Goal: Register for event/course

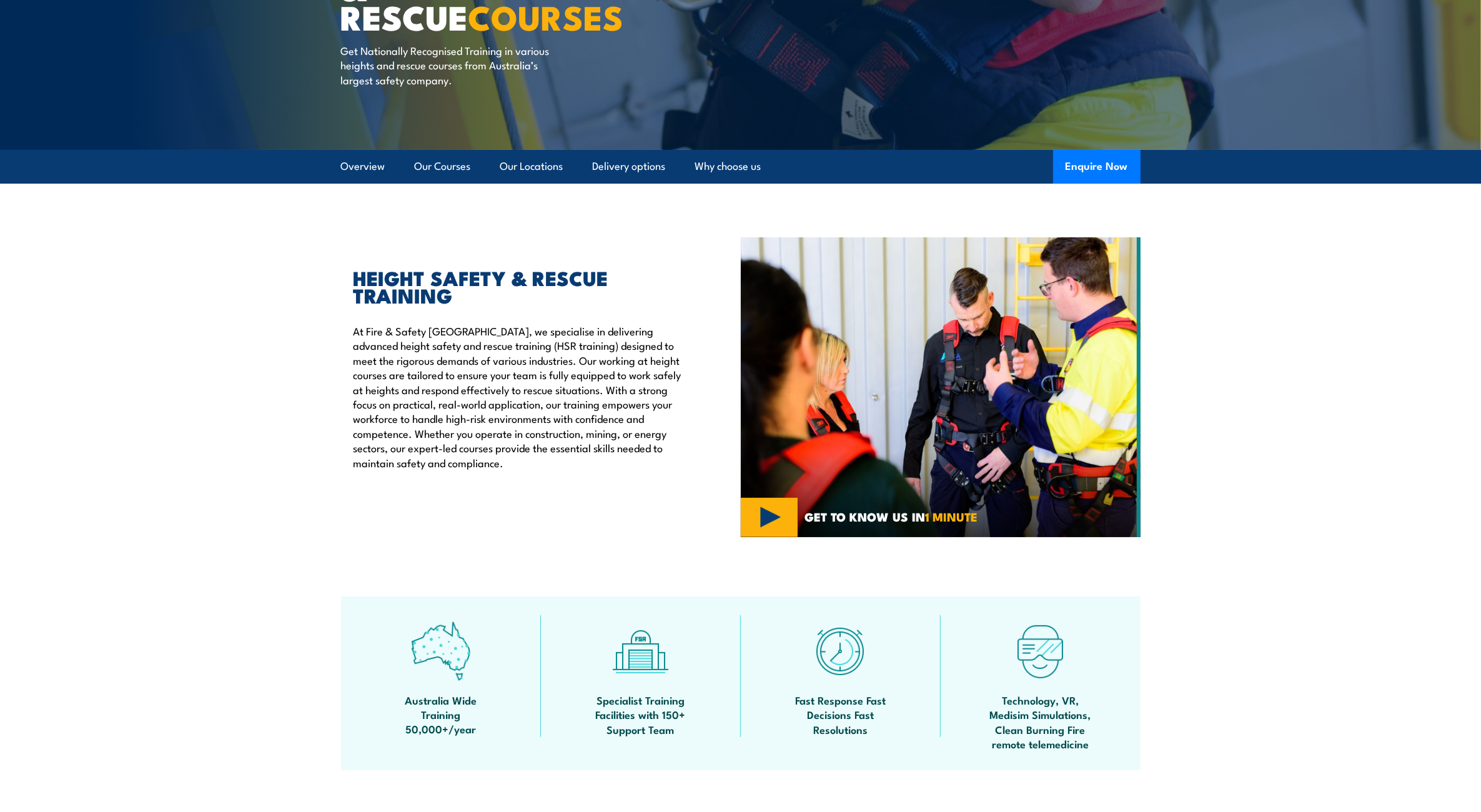
scroll to position [104, 0]
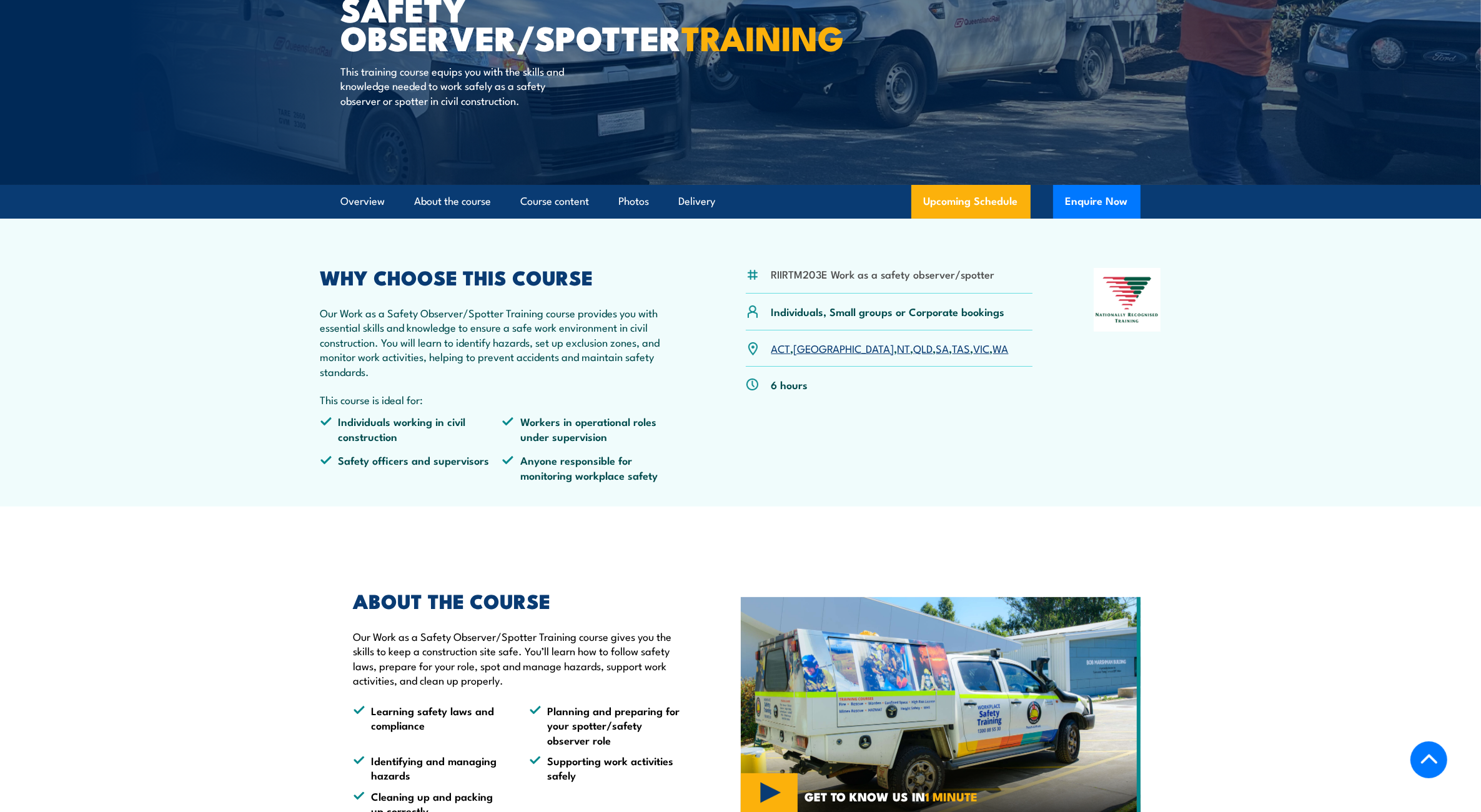
scroll to position [208, 0]
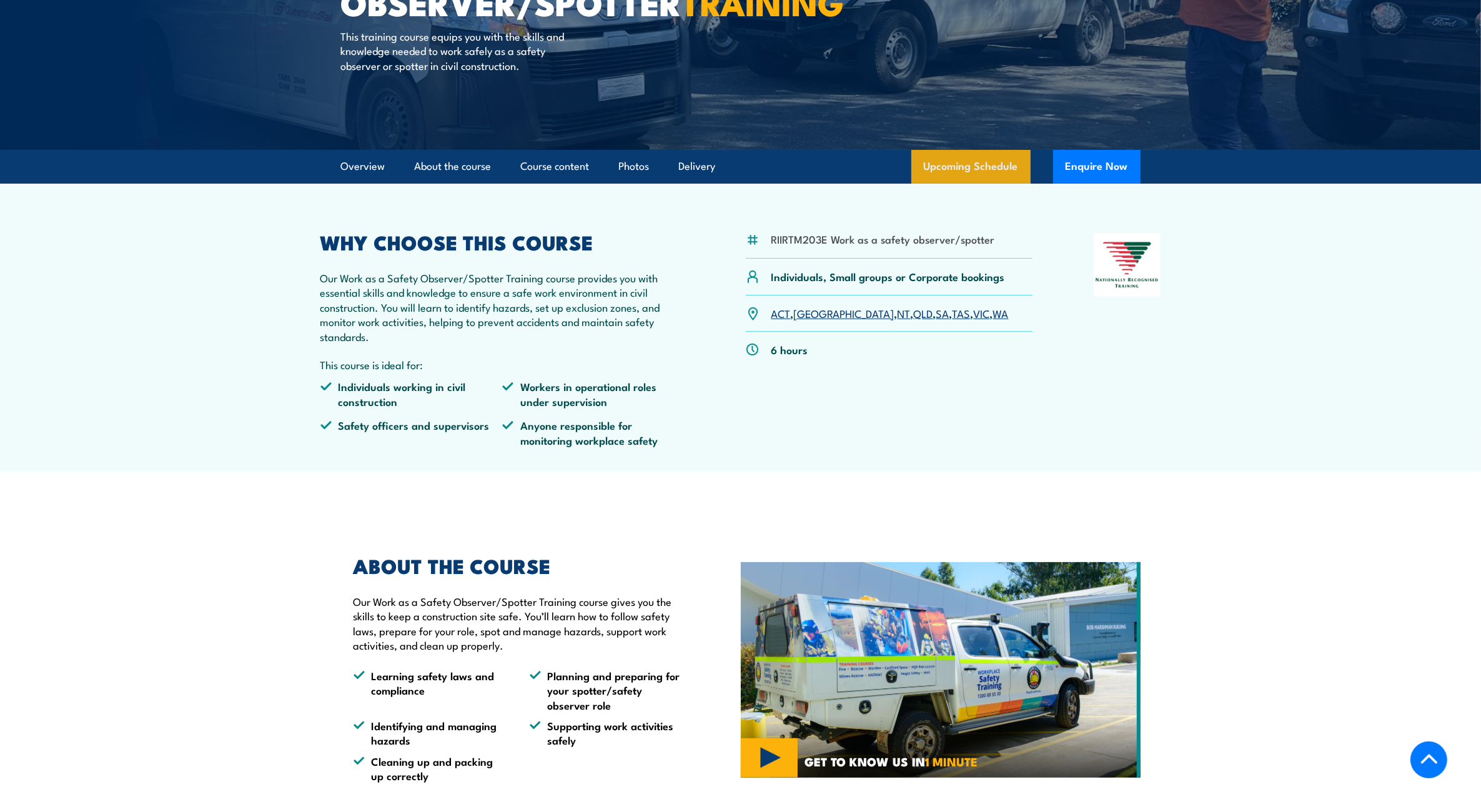
click at [979, 159] on link "Upcoming Schedule" at bounding box center [971, 166] width 119 height 34
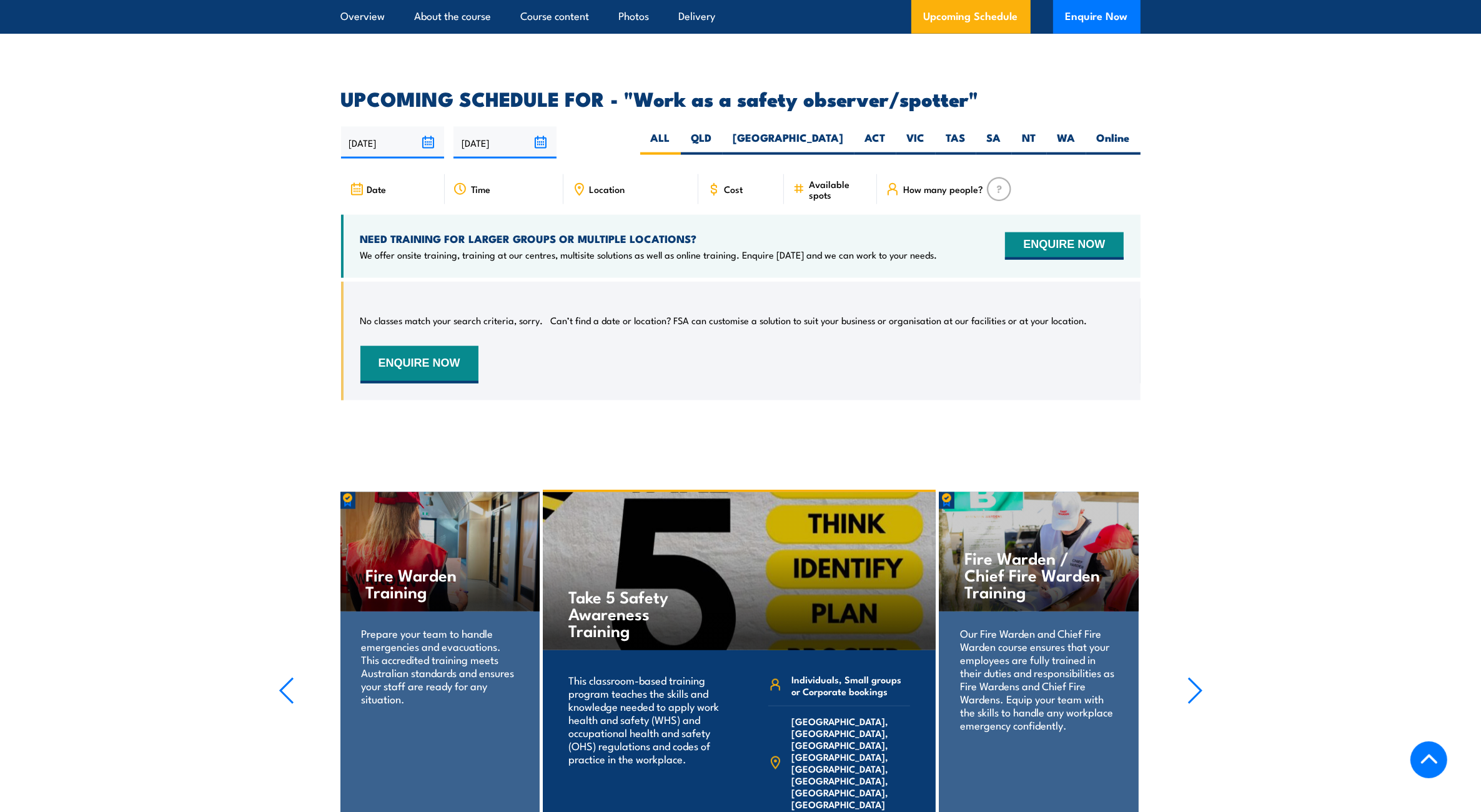
scroll to position [1810, 0]
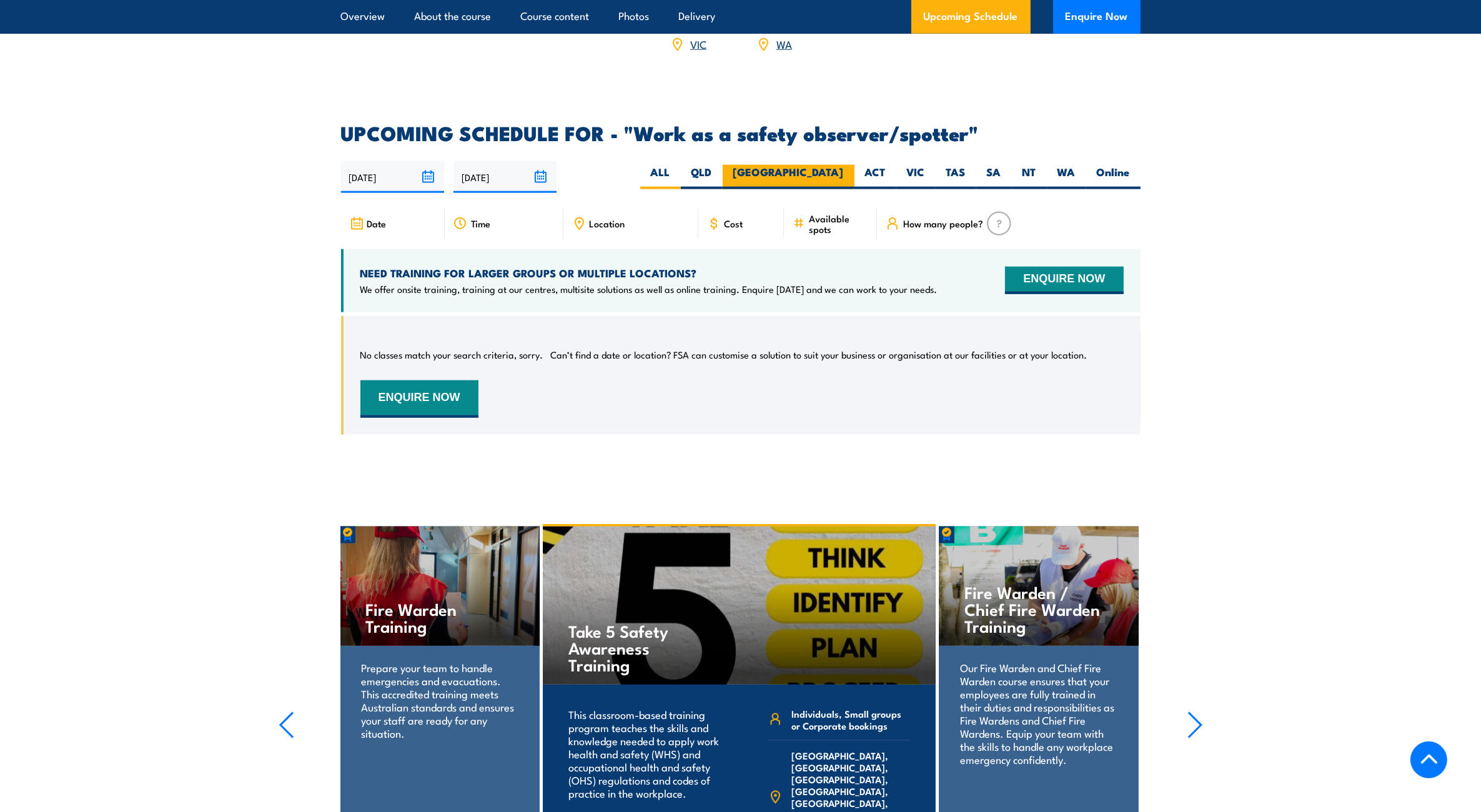
click at [829, 165] on label "[GEOGRAPHIC_DATA]" at bounding box center [788, 177] width 131 height 25
click at [844, 165] on input "[GEOGRAPHIC_DATA]" at bounding box center [848, 169] width 8 height 8
radio input "true"
